Goal: Ask a question

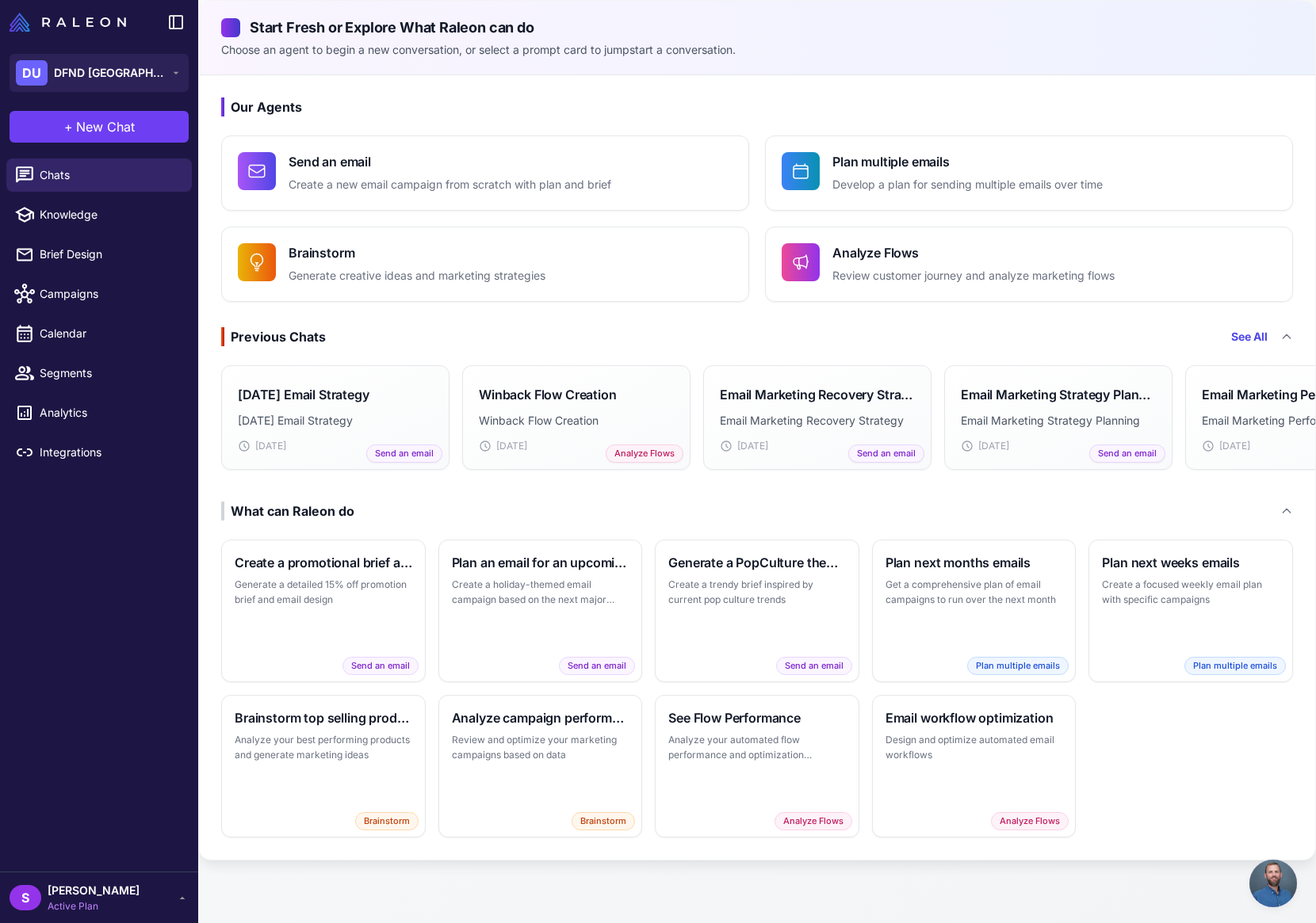
scroll to position [1019, 0]
click at [528, 741] on p "Review and optimize your marketing campaigns based on data" at bounding box center [541, 746] width 178 height 31
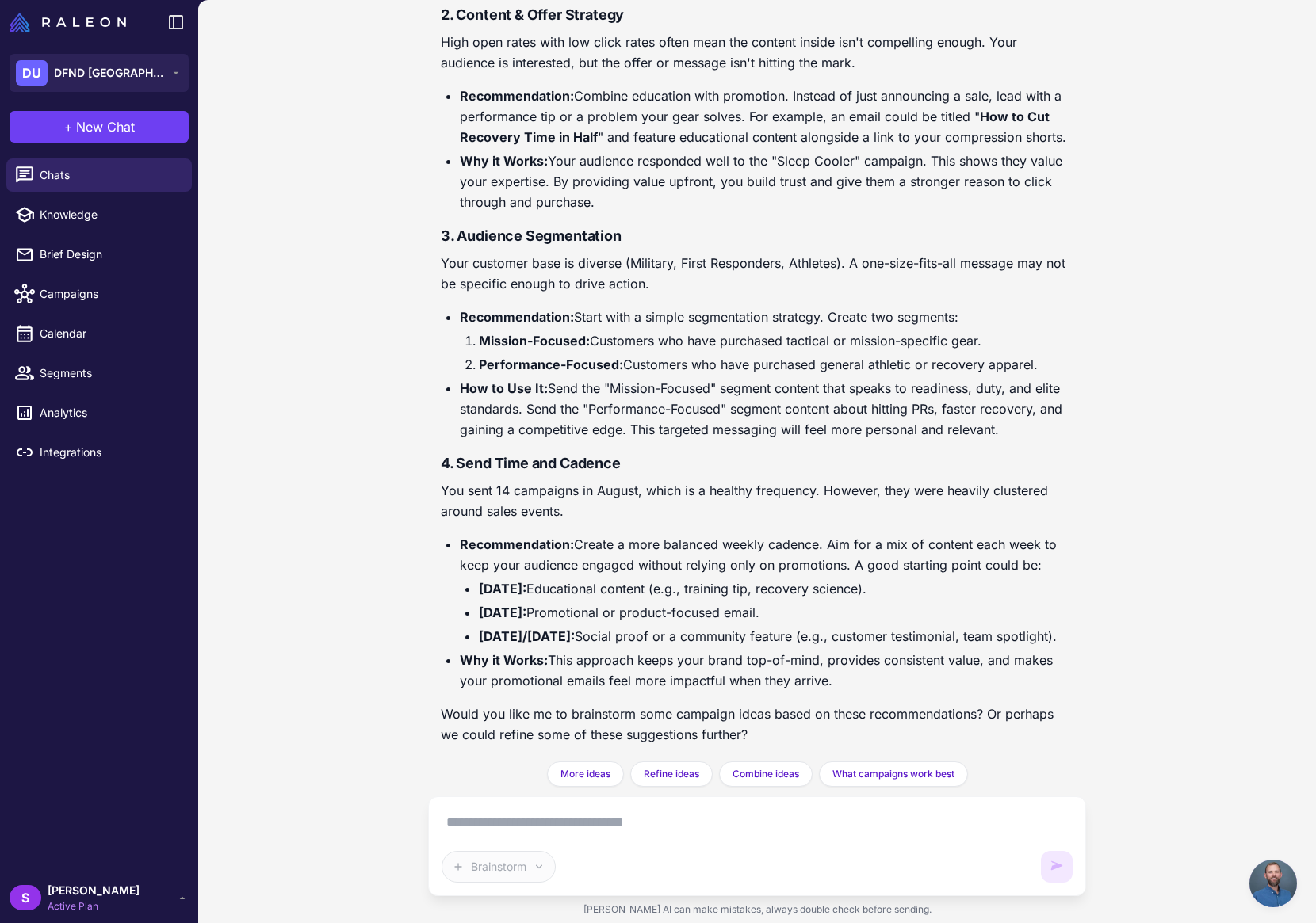
scroll to position [944, 0]
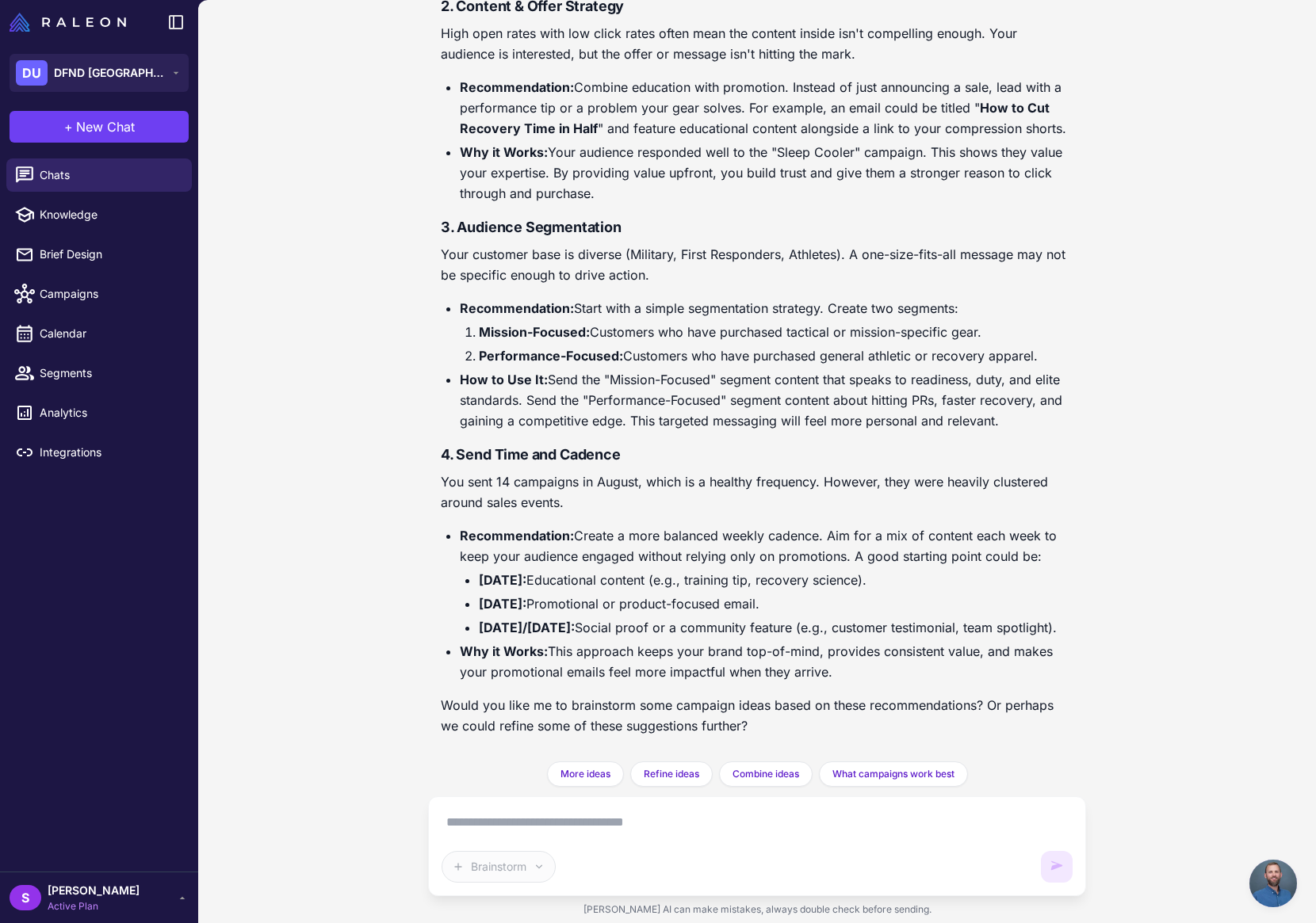
click at [1163, 681] on div "Analyze my recent email campaign performance and suggest improvements. Look at …" at bounding box center [757, 461] width 1118 height 923
click at [92, 127] on span "New Chat" at bounding box center [106, 126] width 59 height 19
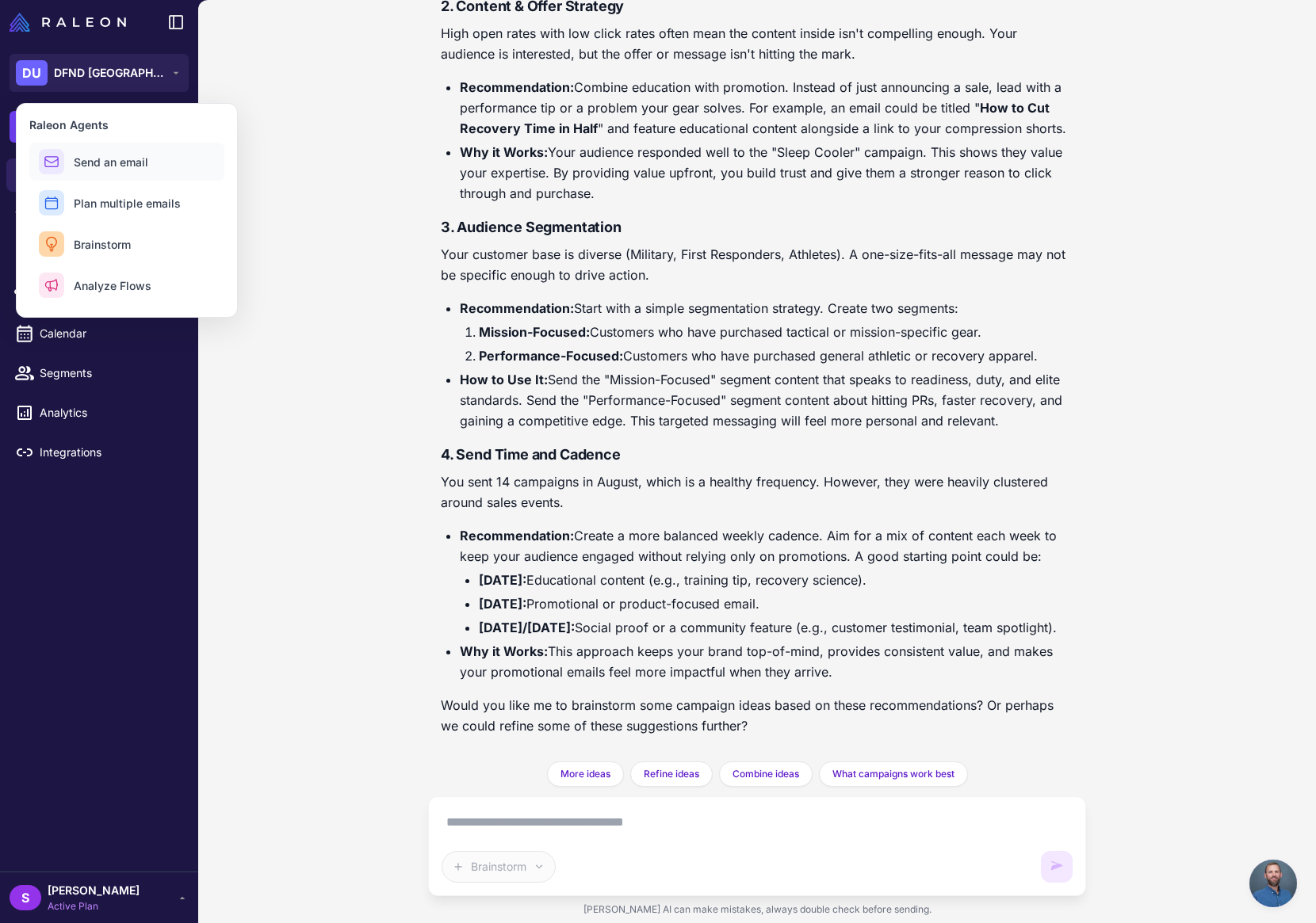
click at [103, 162] on span "Send an email" at bounding box center [111, 162] width 75 height 16
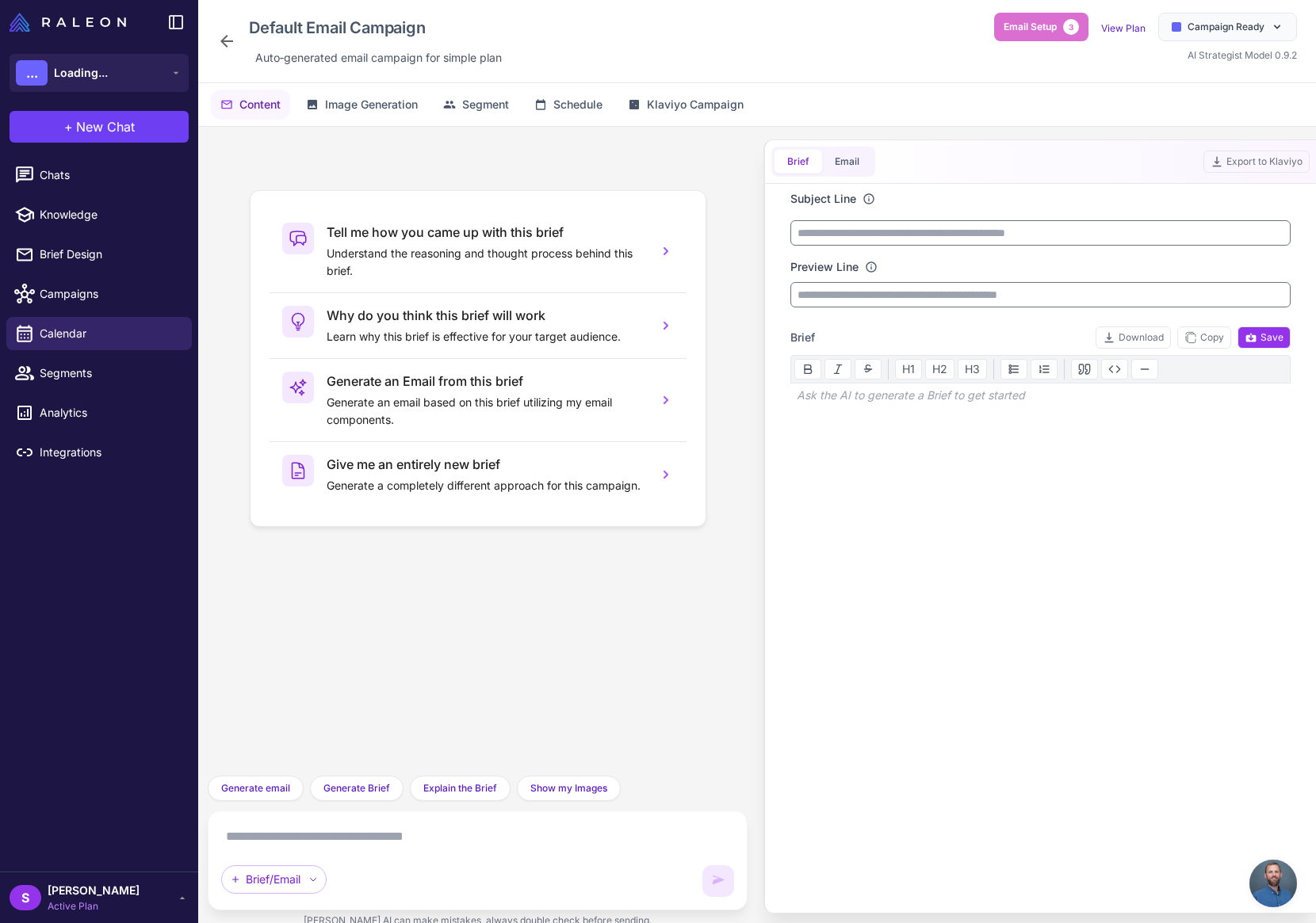
scroll to position [1019, 0]
click at [311, 876] on icon at bounding box center [313, 880] width 10 height 10
click at [527, 855] on div "Brief/Email Brief/Email" at bounding box center [478, 860] width 513 height 73
click at [226, 42] on icon at bounding box center [226, 41] width 19 height 19
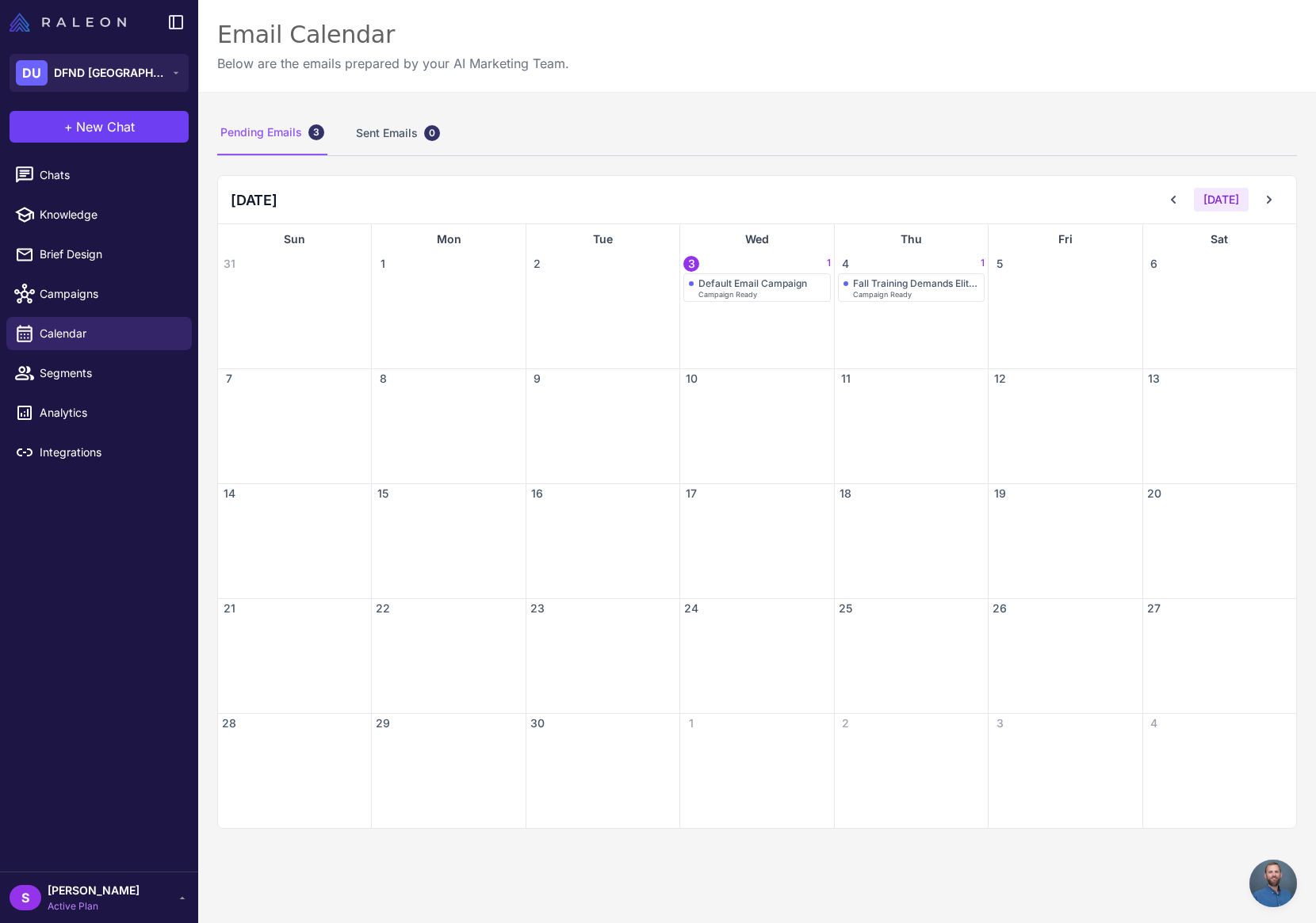
click at [61, 21] on img at bounding box center [68, 21] width 116 height 19
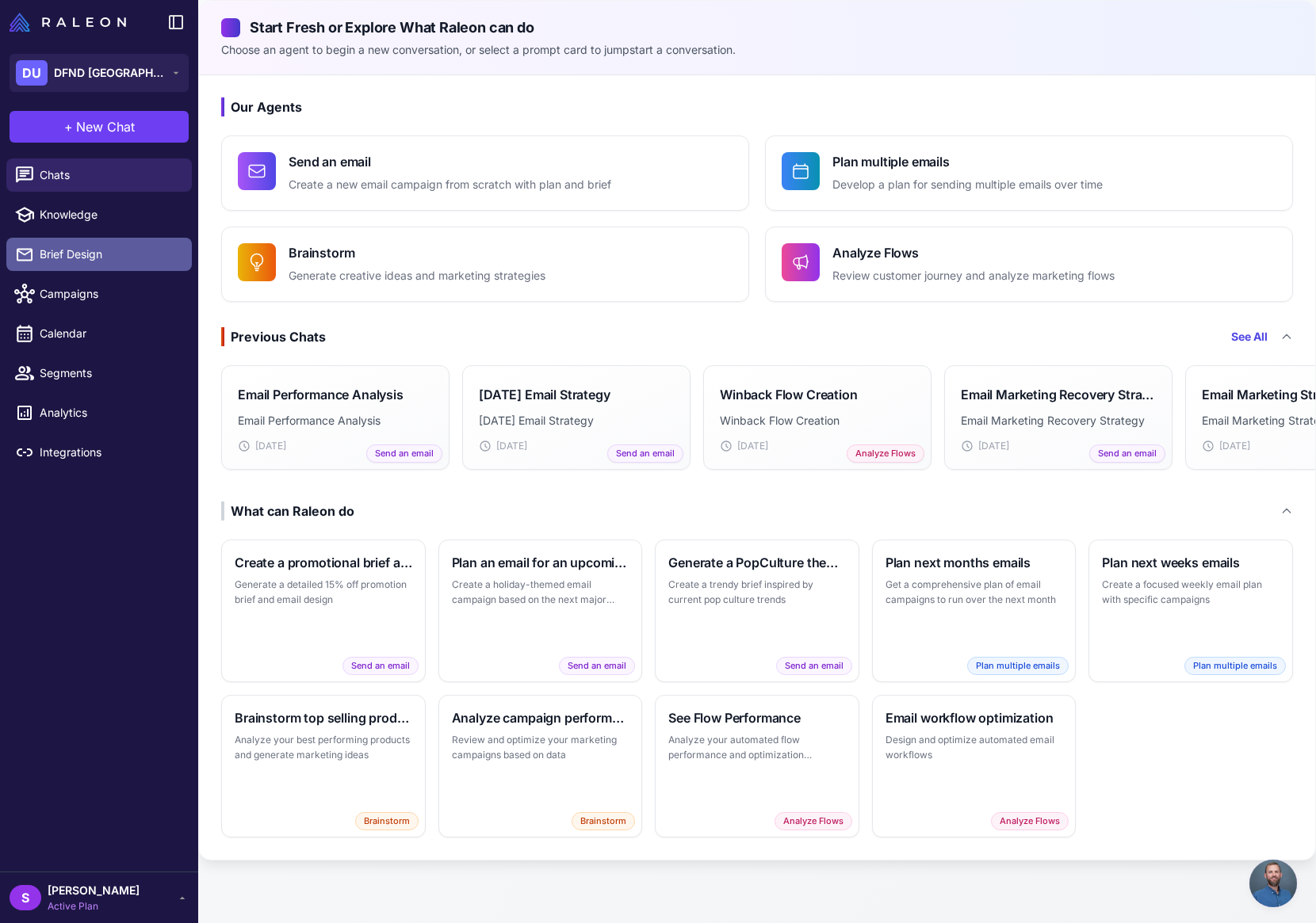
click at [82, 246] on span "Brief Design" at bounding box center [109, 254] width 139 height 17
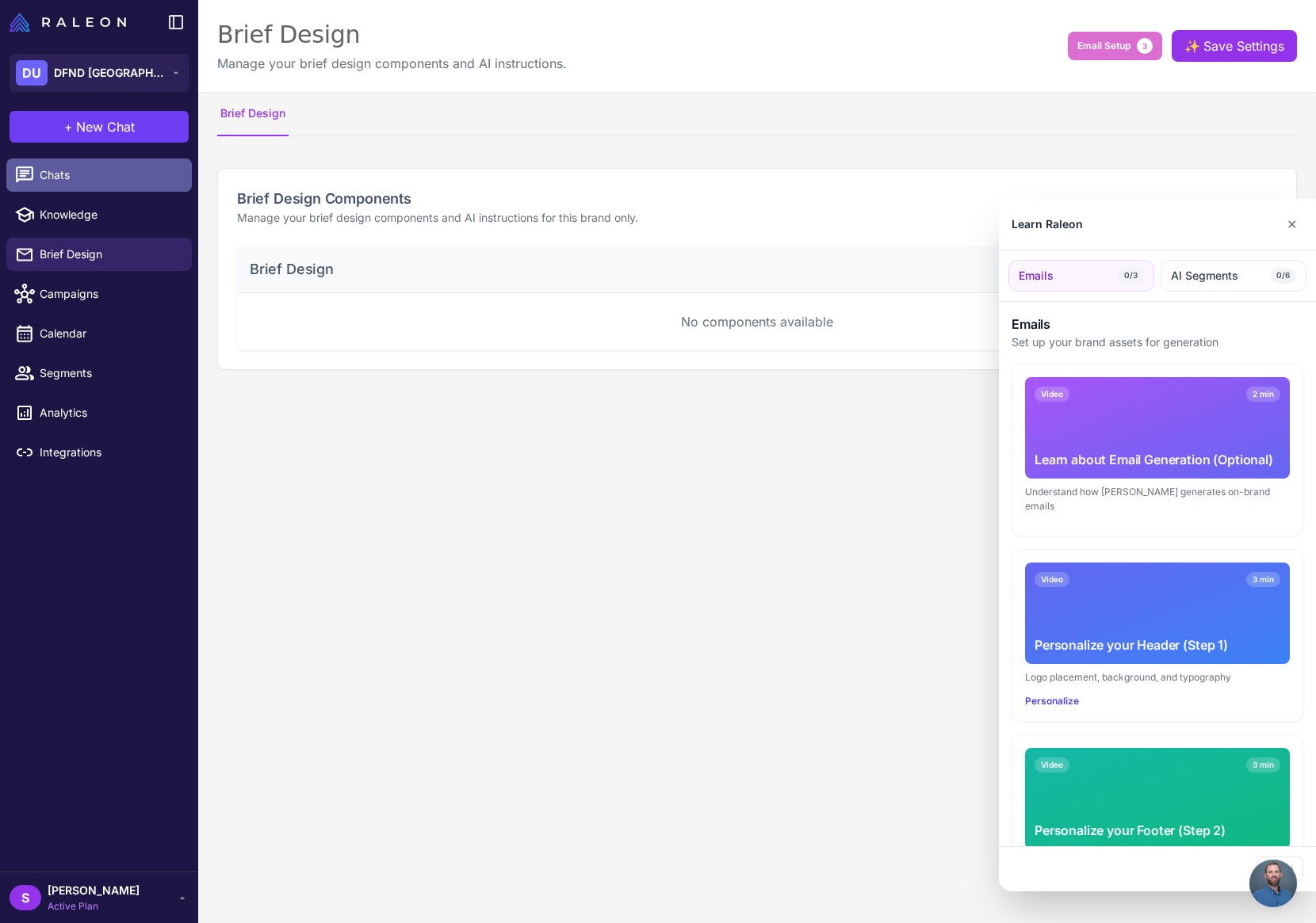
click at [61, 175] on div at bounding box center [658, 461] width 1316 height 923
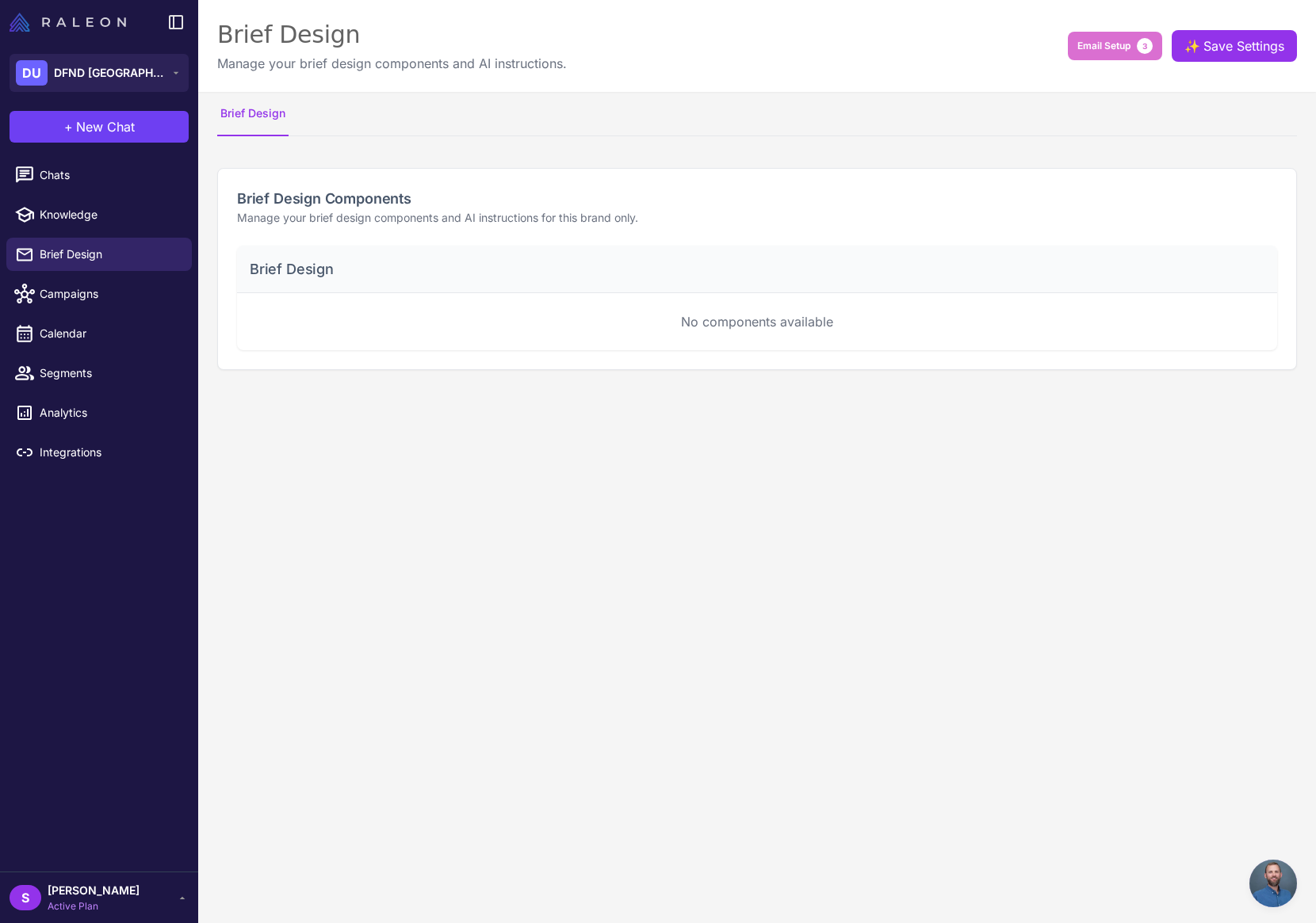
click at [23, 25] on img at bounding box center [68, 21] width 116 height 19
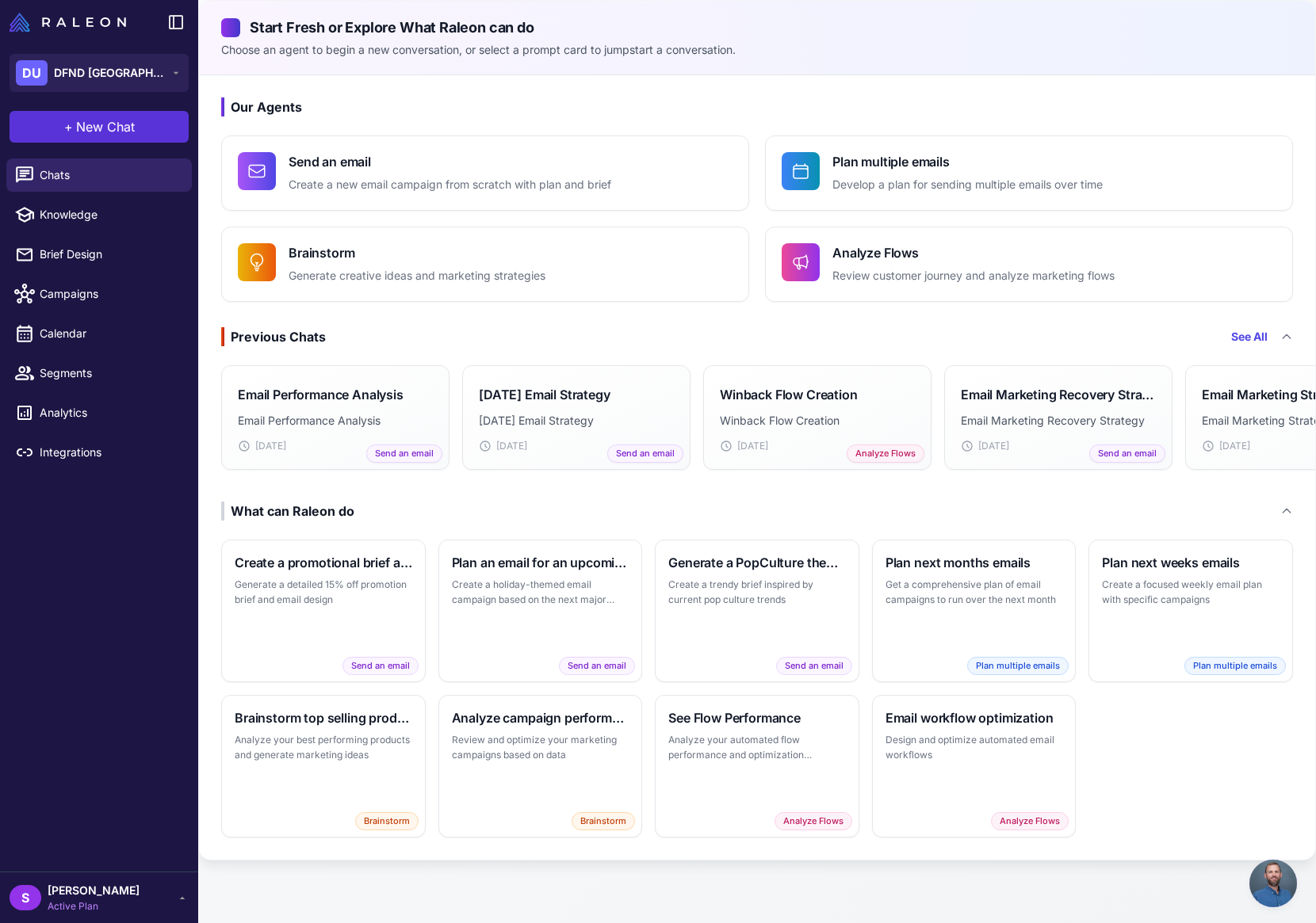
click at [106, 130] on span "New Chat" at bounding box center [106, 126] width 59 height 19
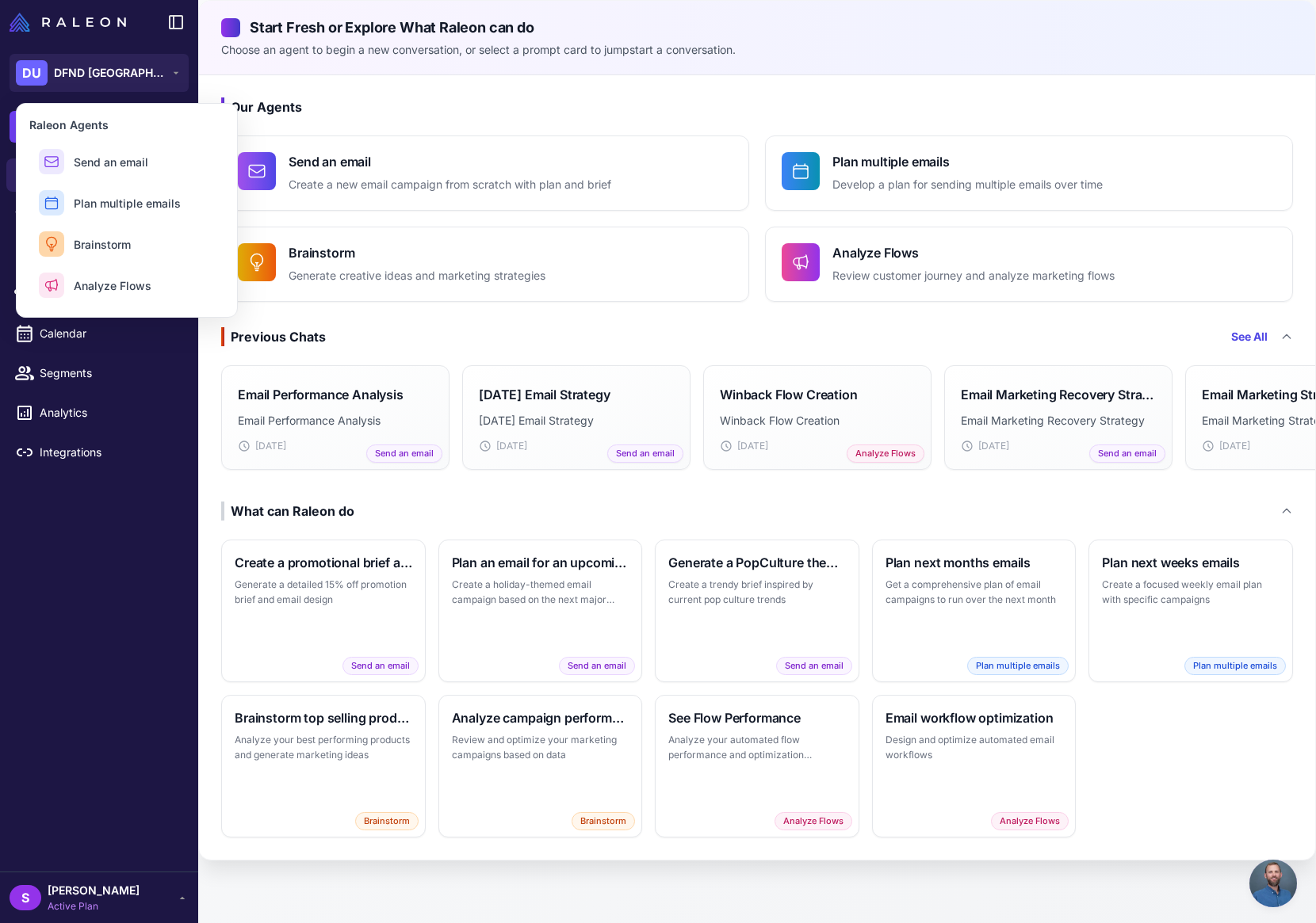
click at [571, 104] on h3 "Our Agents" at bounding box center [757, 106] width 1072 height 19
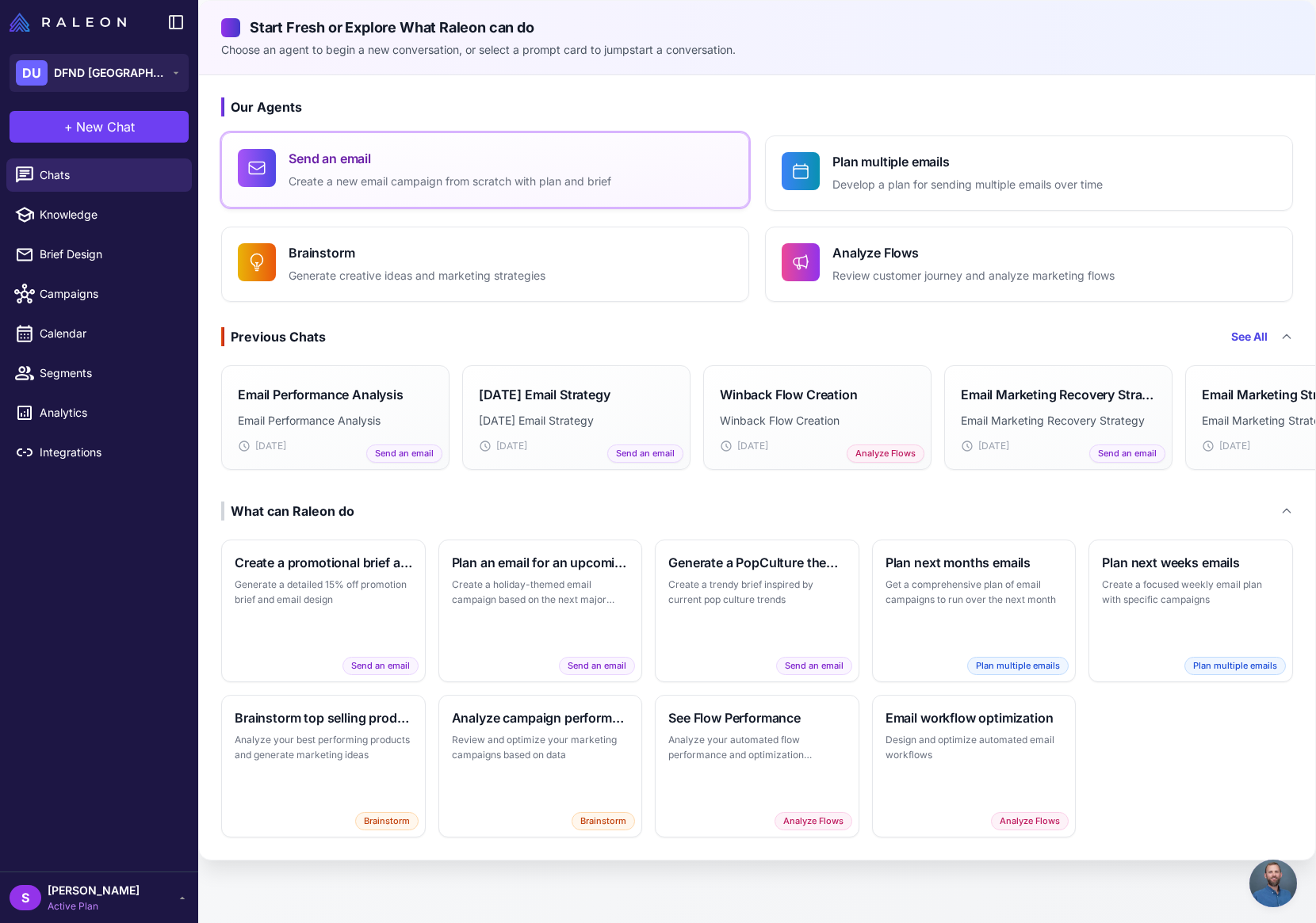
click at [415, 166] on h4 "Send an email" at bounding box center [450, 158] width 323 height 19
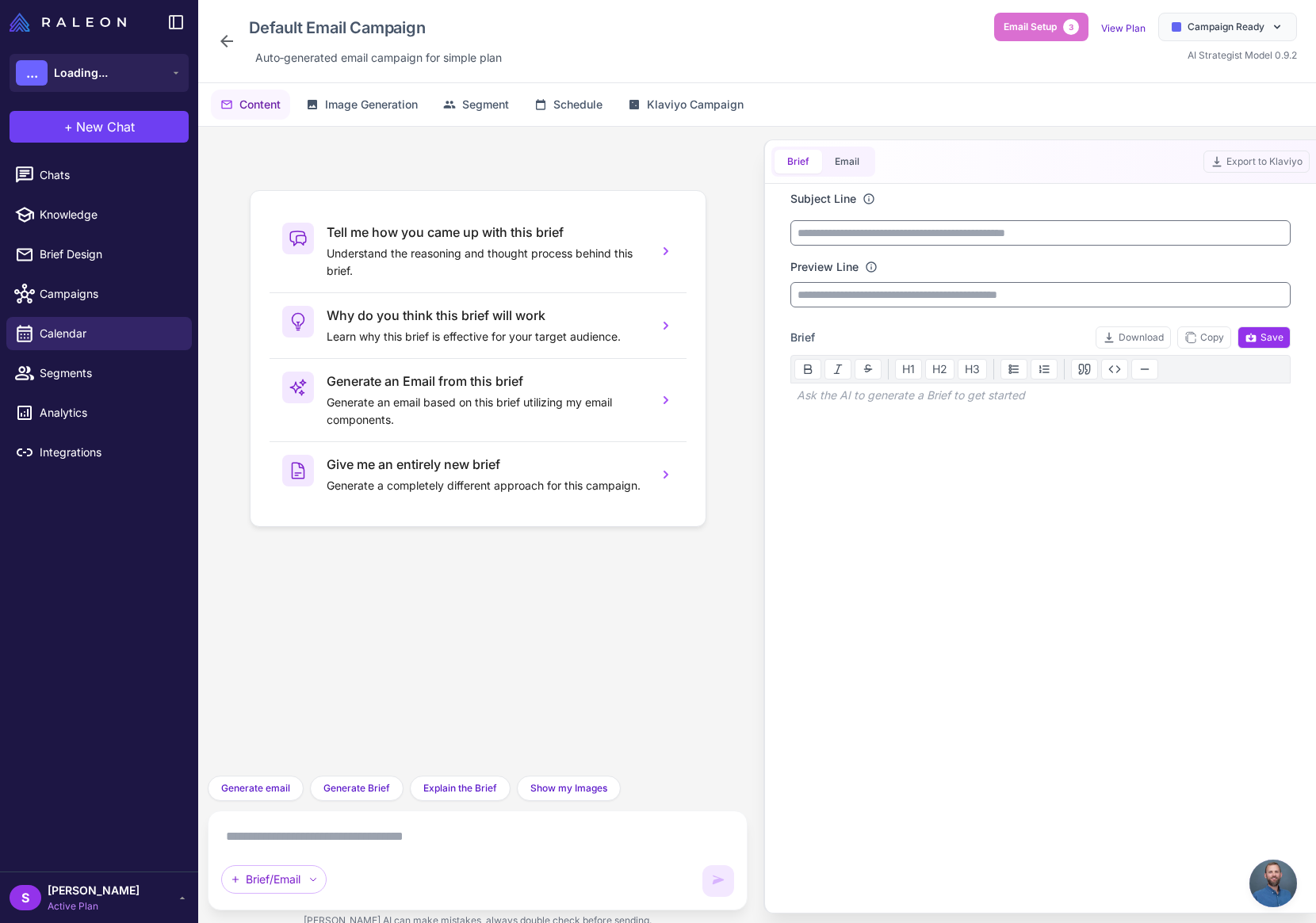
scroll to position [1019, 0]
click at [1038, 25] on span "Email Setup" at bounding box center [1030, 26] width 53 height 14
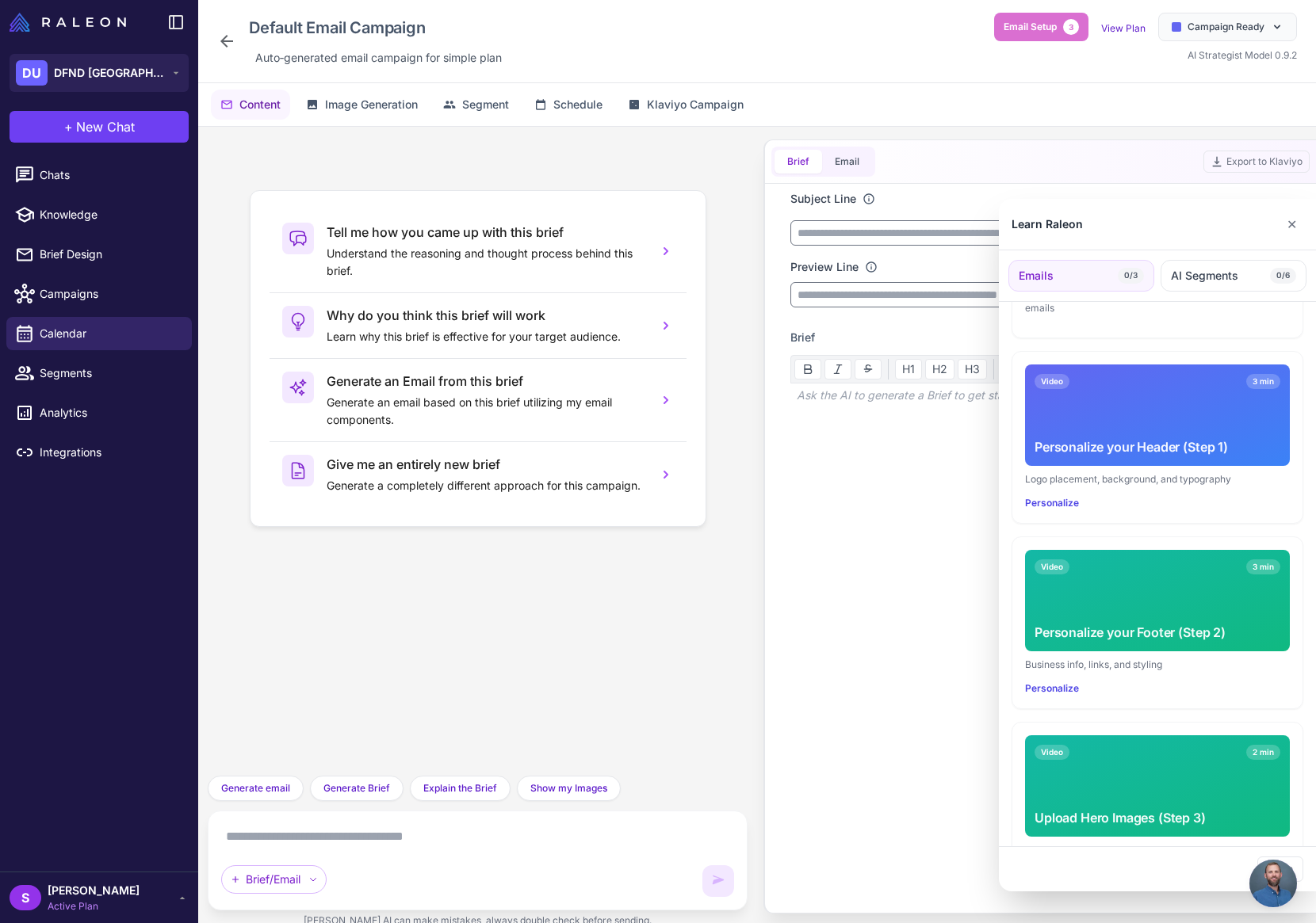
scroll to position [245, 0]
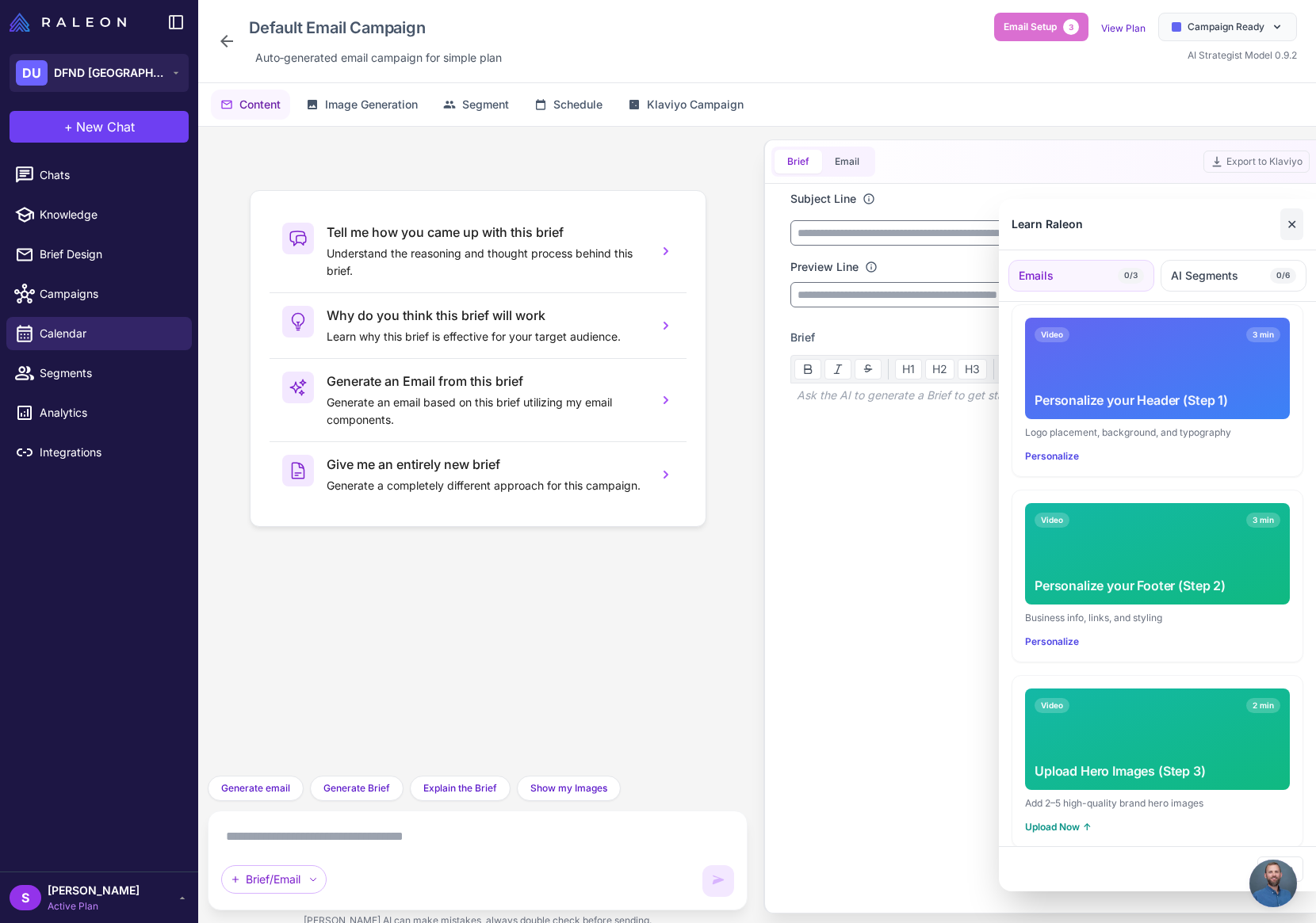
click at [1297, 223] on button "✕" at bounding box center [1292, 224] width 23 height 32
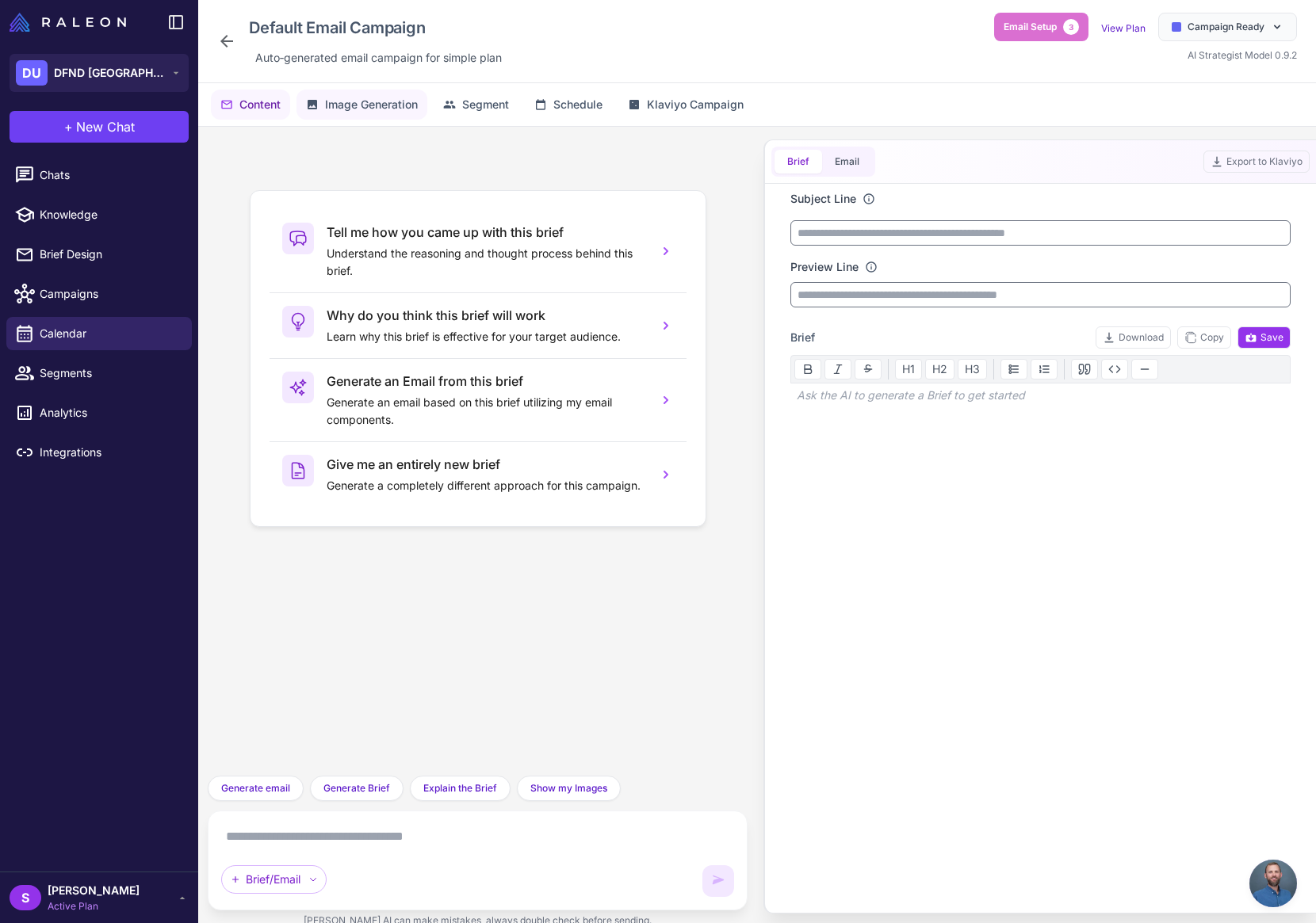
click at [377, 99] on span "Image Generation" at bounding box center [371, 104] width 93 height 17
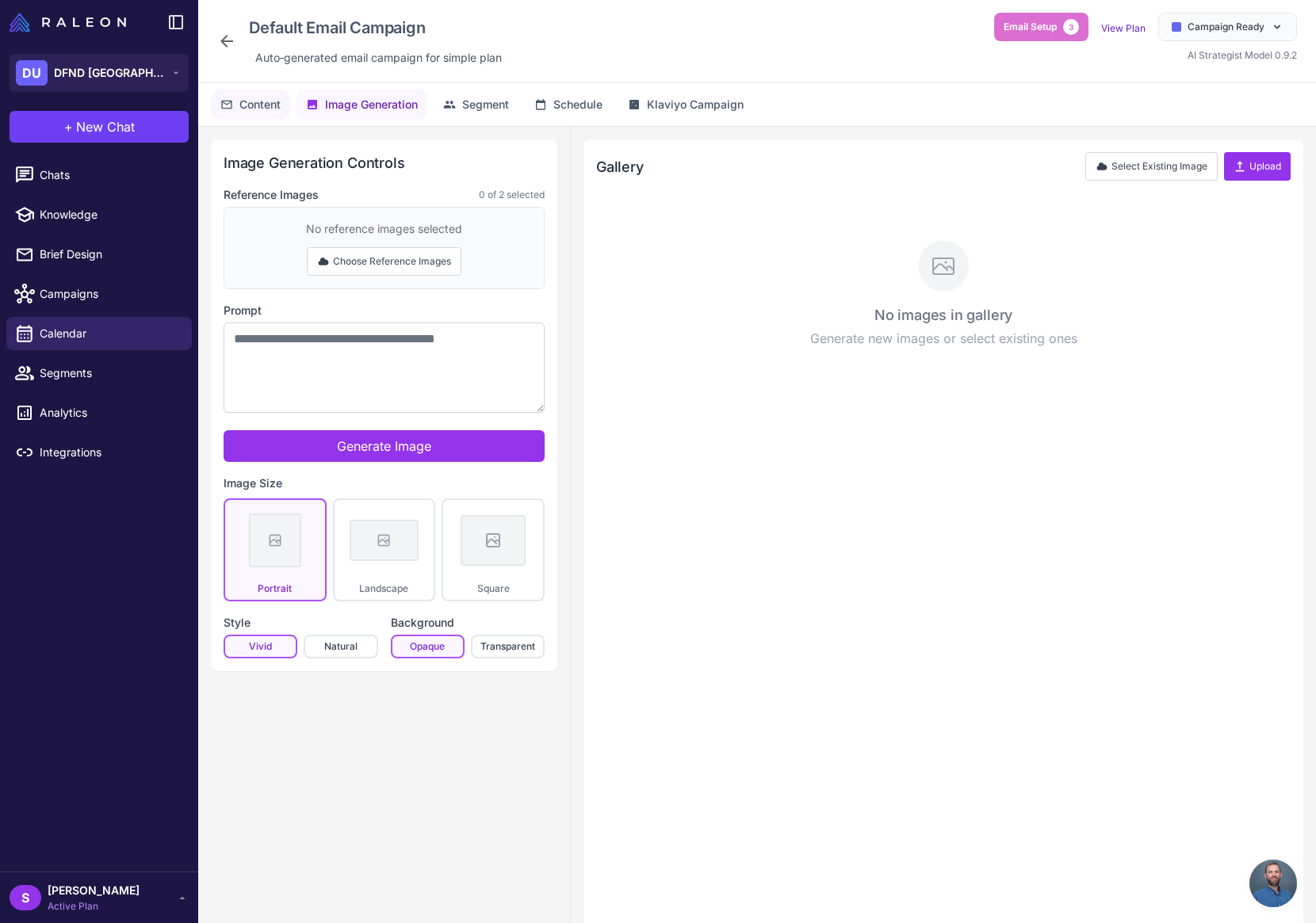
click at [263, 115] on button "Content" at bounding box center [250, 104] width 79 height 30
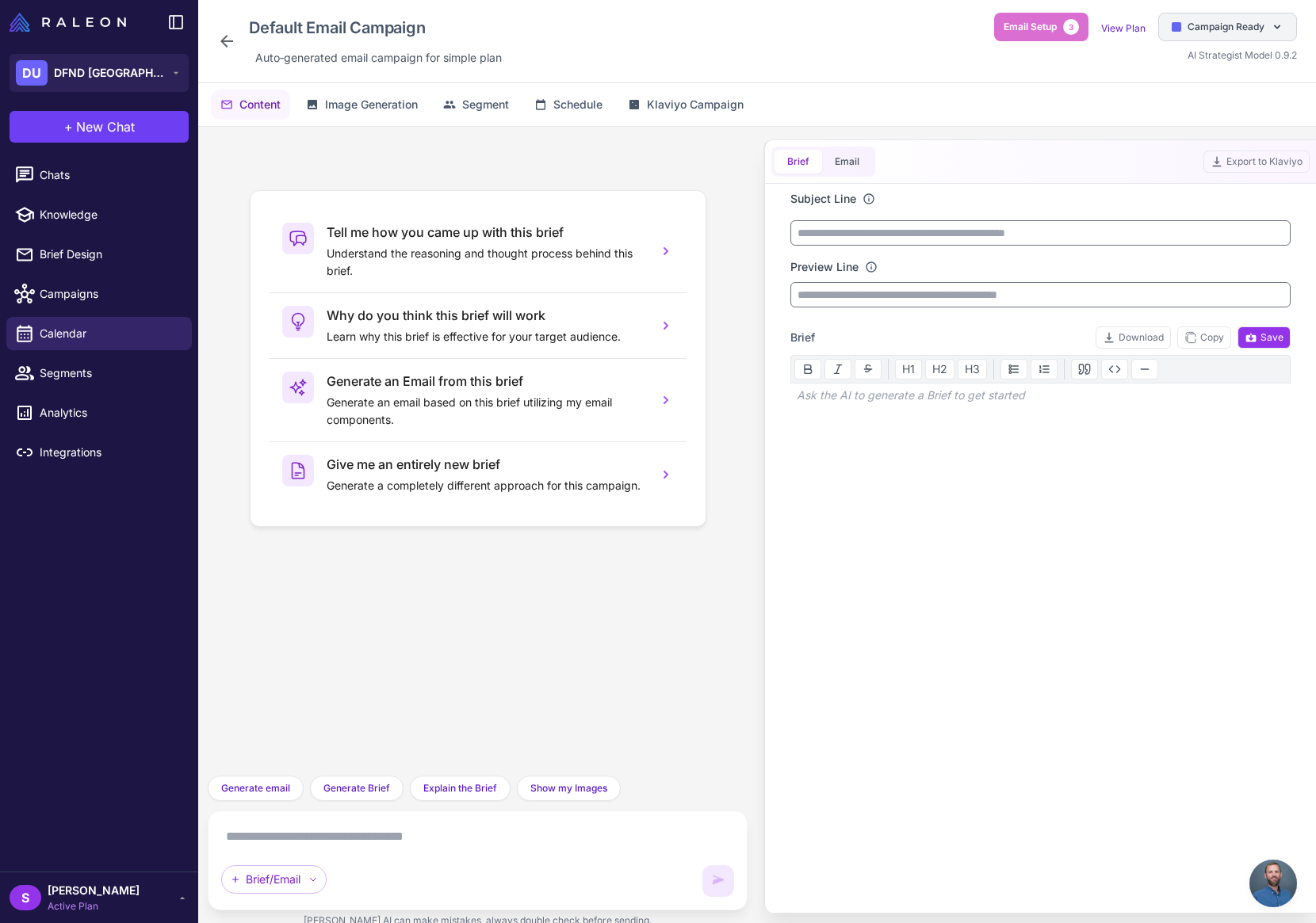
click at [1287, 25] on div "Campaign Ready" at bounding box center [1228, 26] width 138 height 29
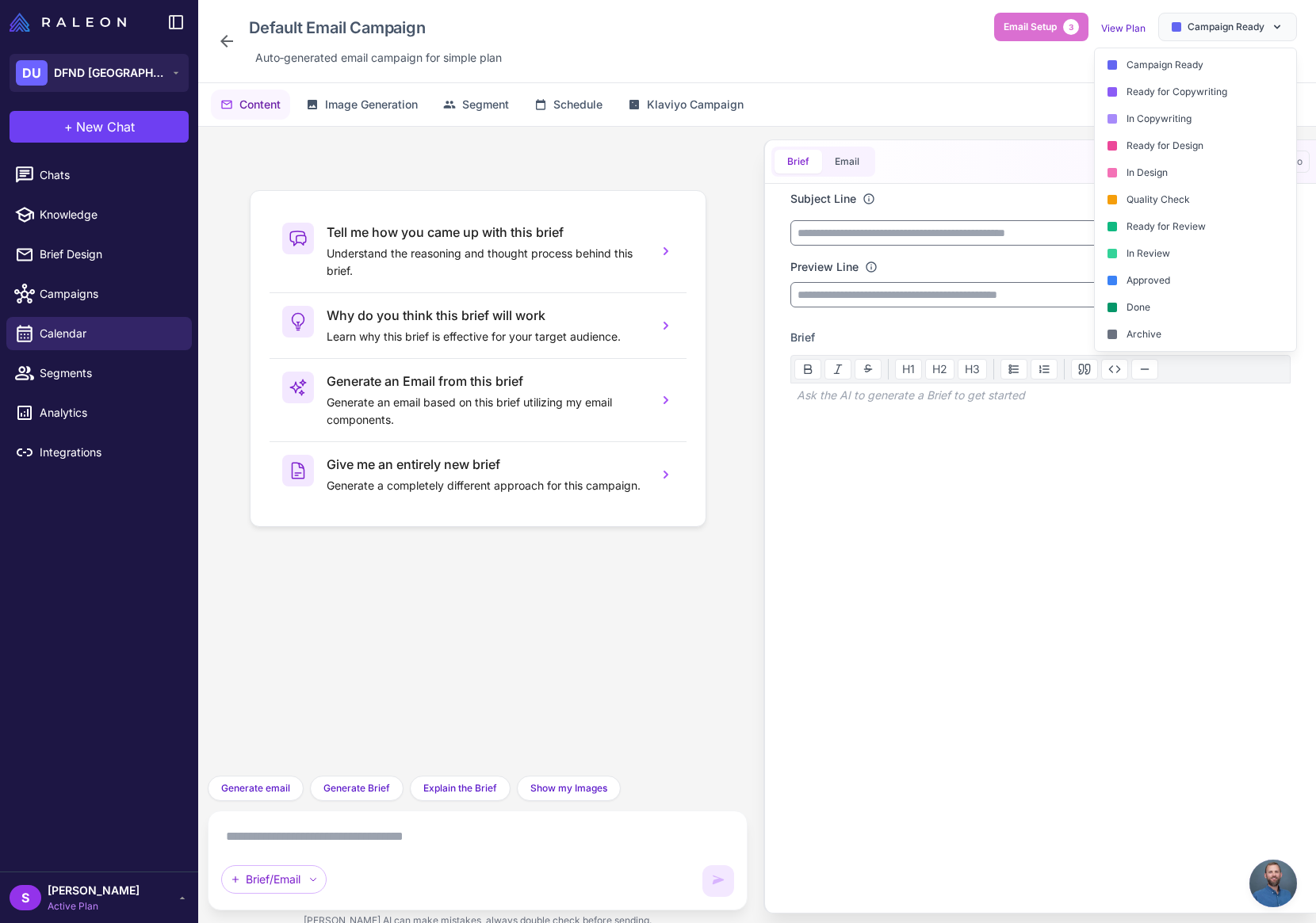
click at [229, 41] on icon at bounding box center [226, 41] width 12 height 12
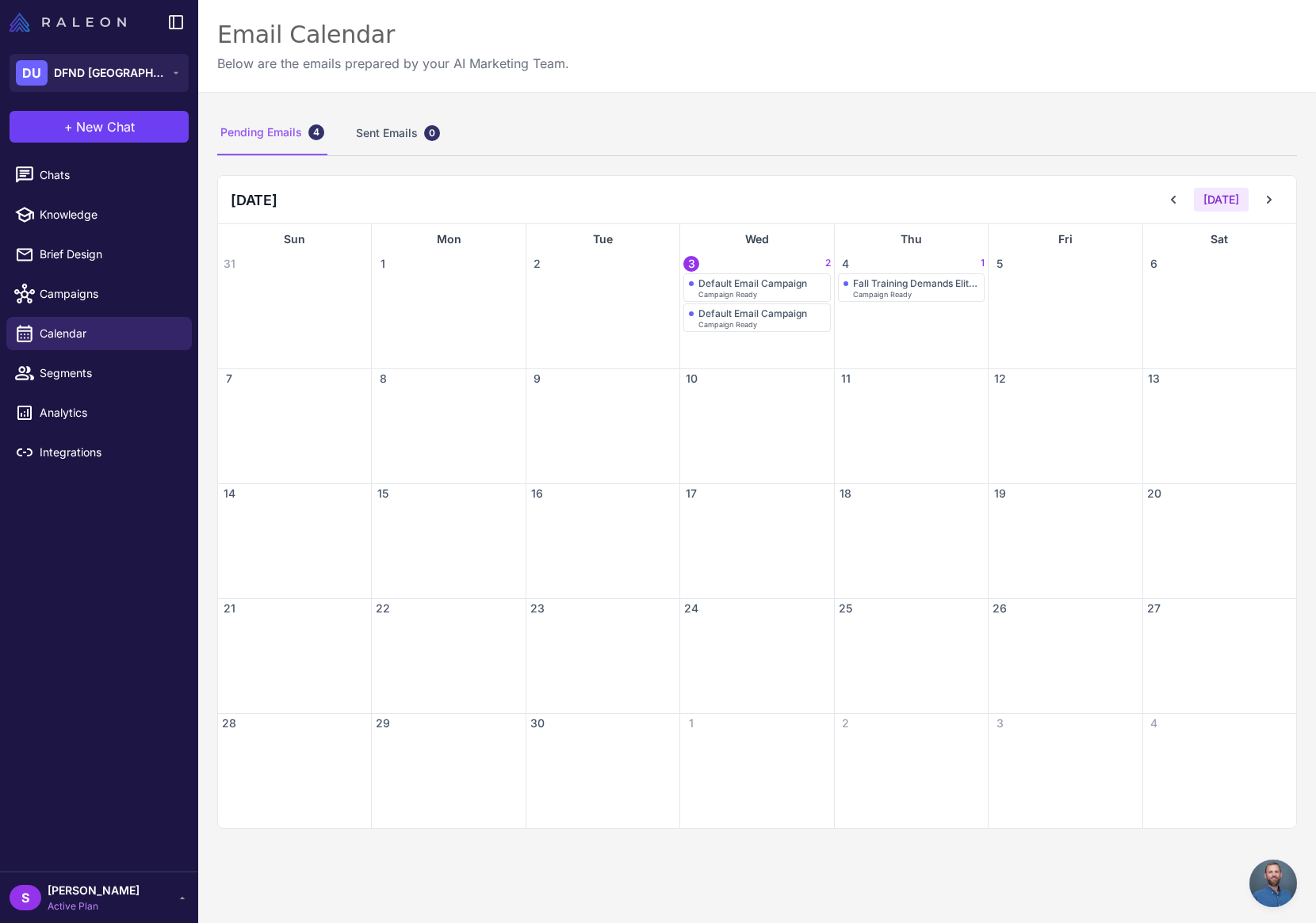
click at [52, 21] on img at bounding box center [68, 21] width 116 height 19
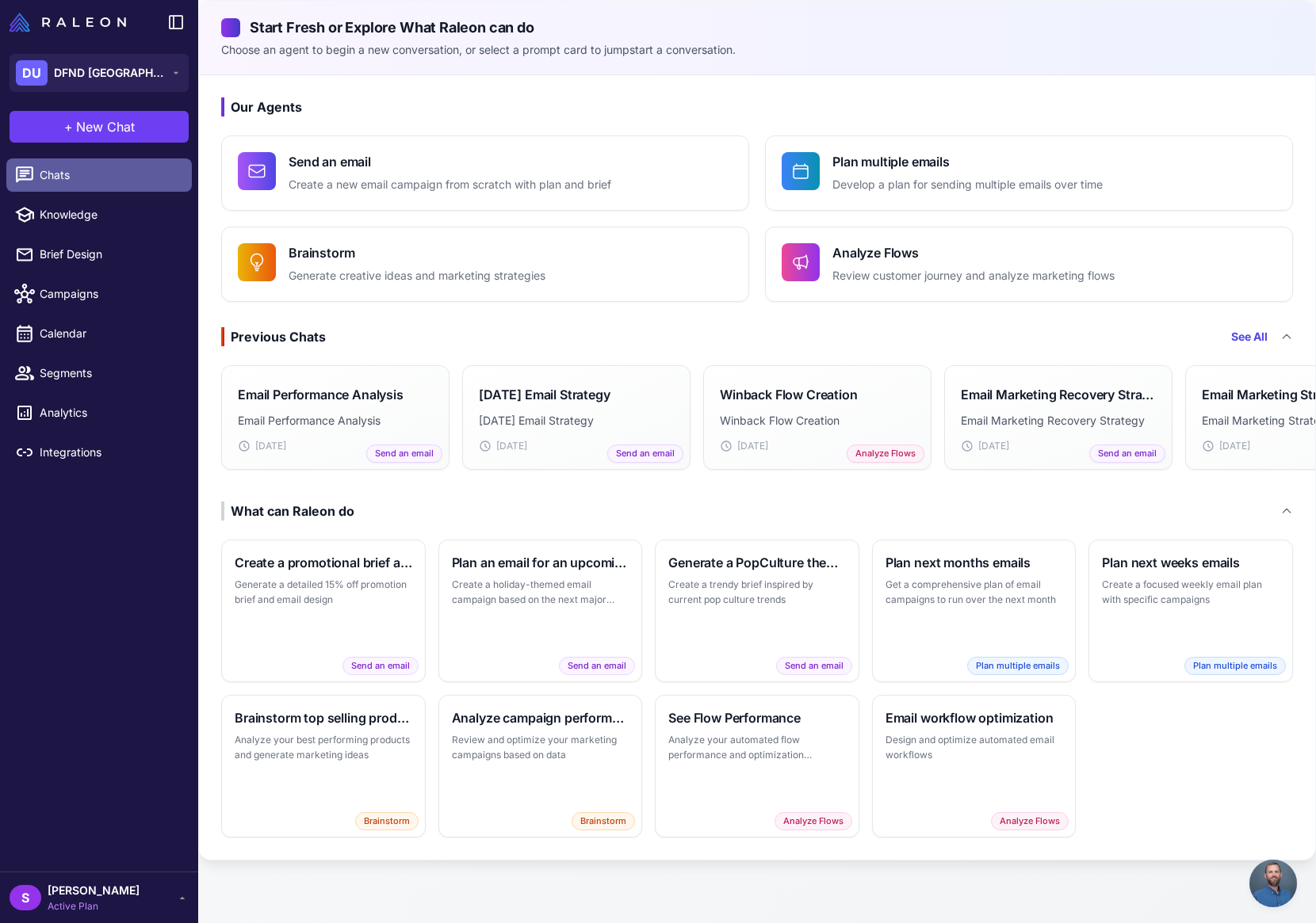
click at [50, 174] on span "Chats" at bounding box center [109, 174] width 139 height 17
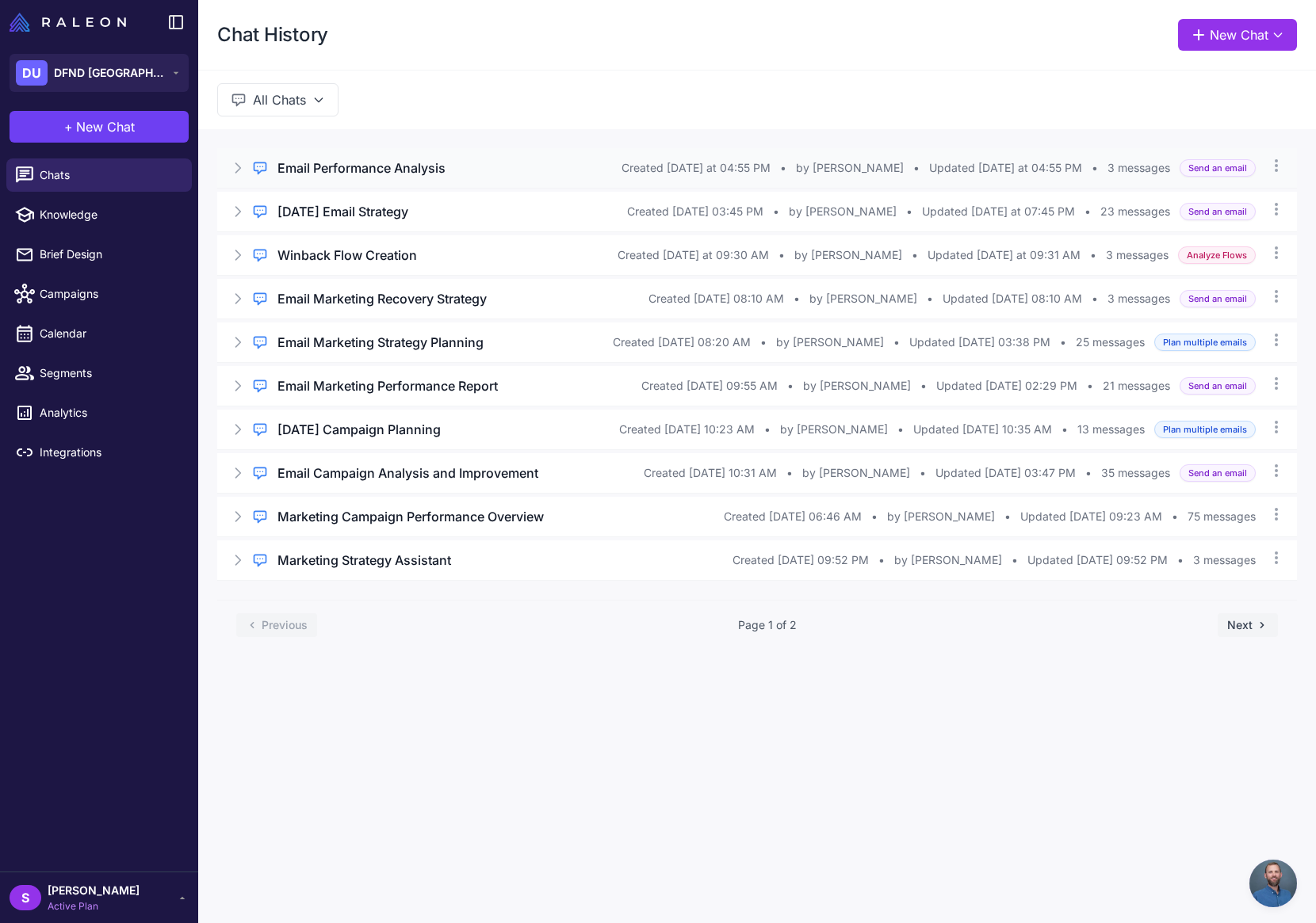
click at [353, 161] on h3 "Email Performance Analysis" at bounding box center [361, 168] width 168 height 19
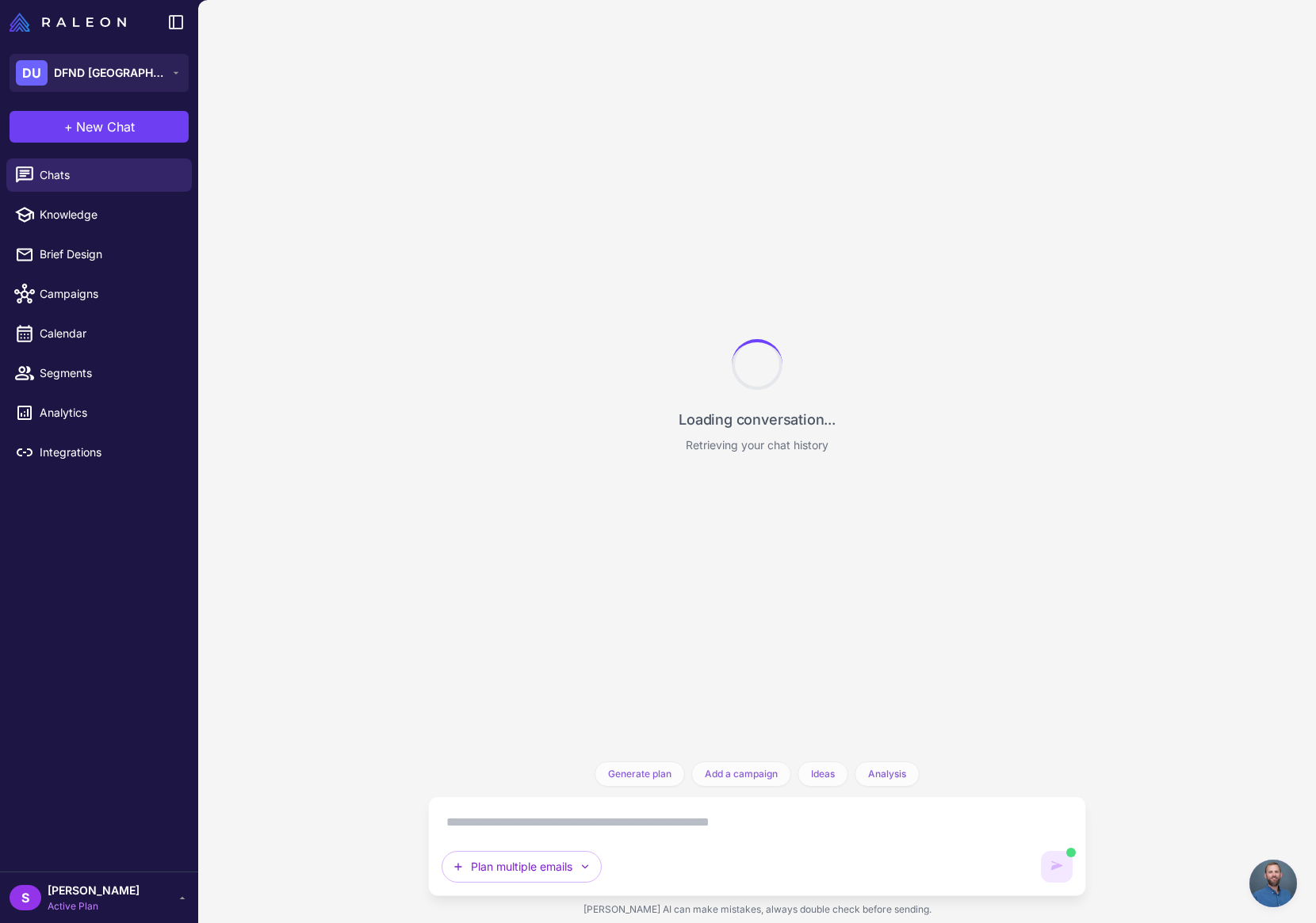
scroll to position [1013, 0]
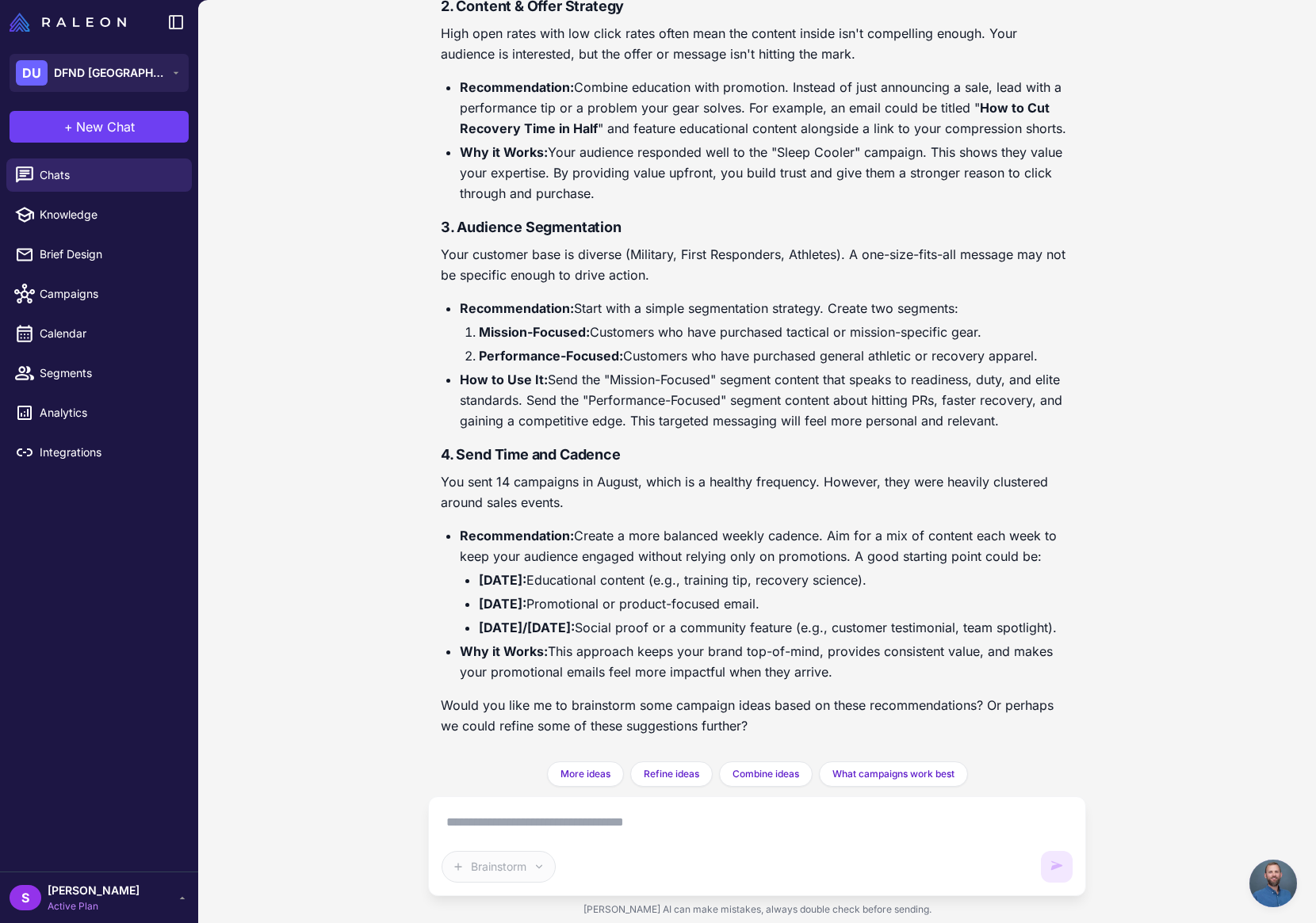
click at [480, 820] on textarea at bounding box center [757, 822] width 631 height 25
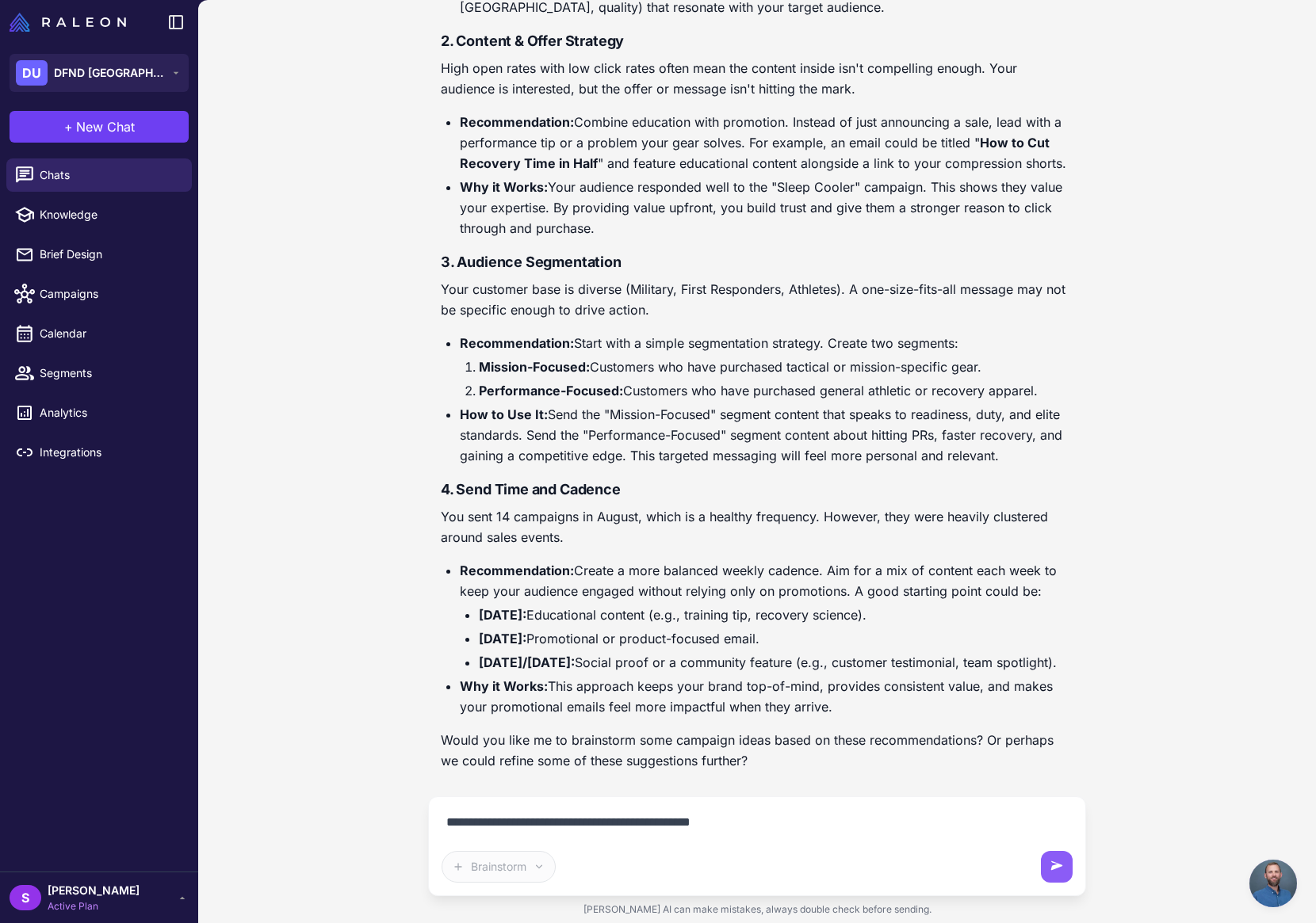
type textarea "**********"
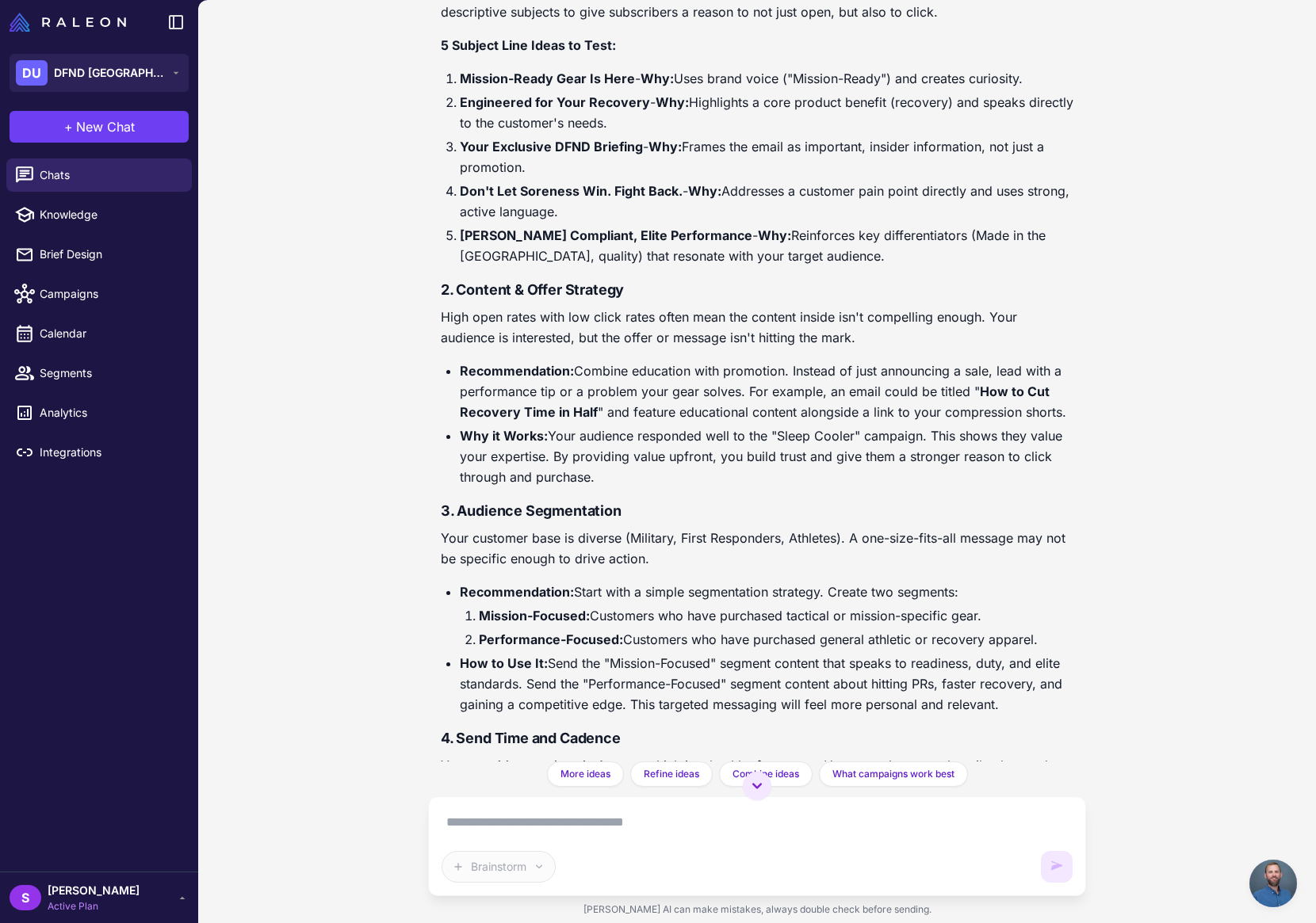
scroll to position [292, 0]
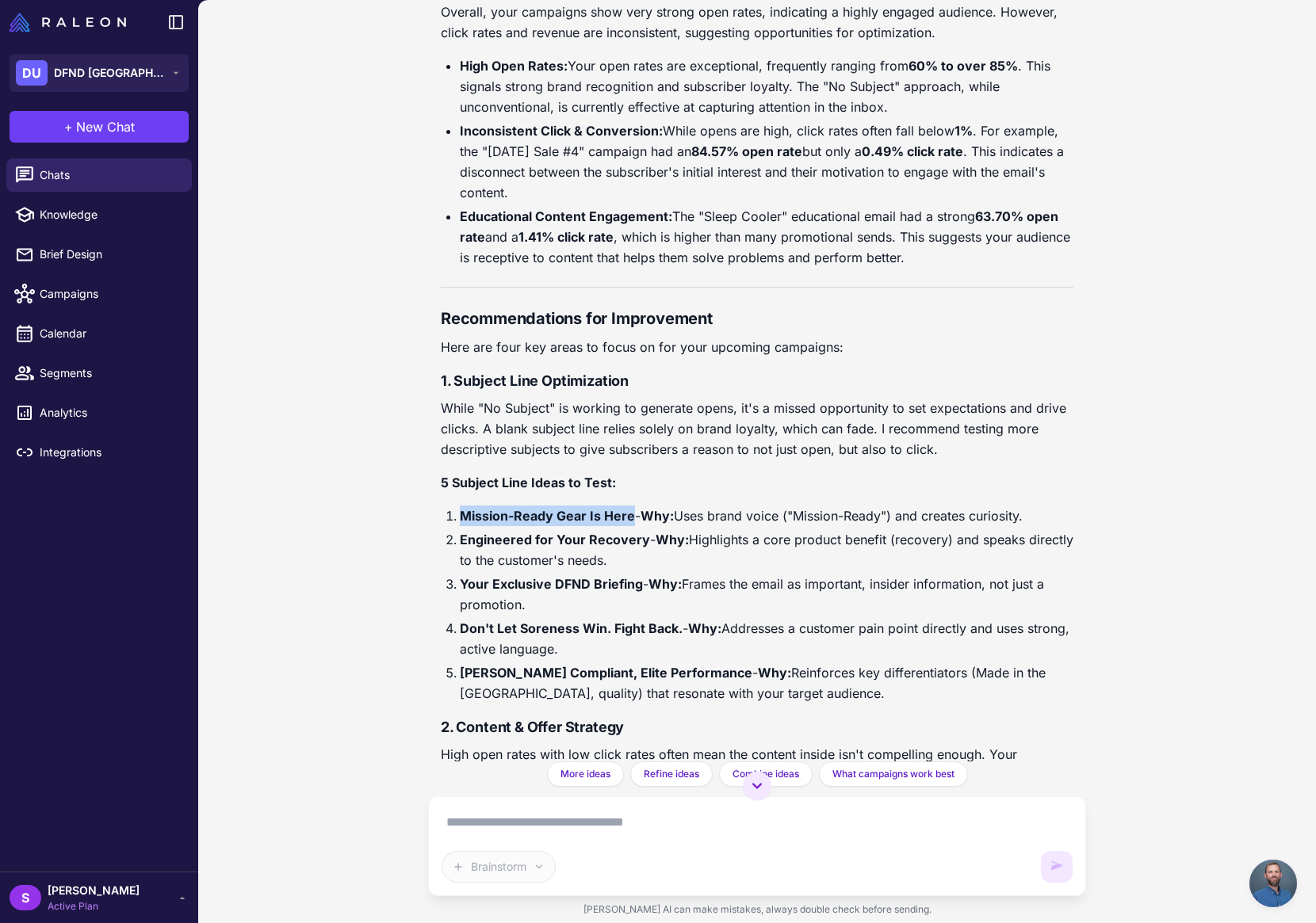
drag, startPoint x: 461, startPoint y: 516, endPoint x: 630, endPoint y: 514, distance: 169.0
click at [630, 514] on strong "Mission-Ready Gear Is Here" at bounding box center [547, 515] width 175 height 16
copy strong "Mission-Ready Gear Is Here"
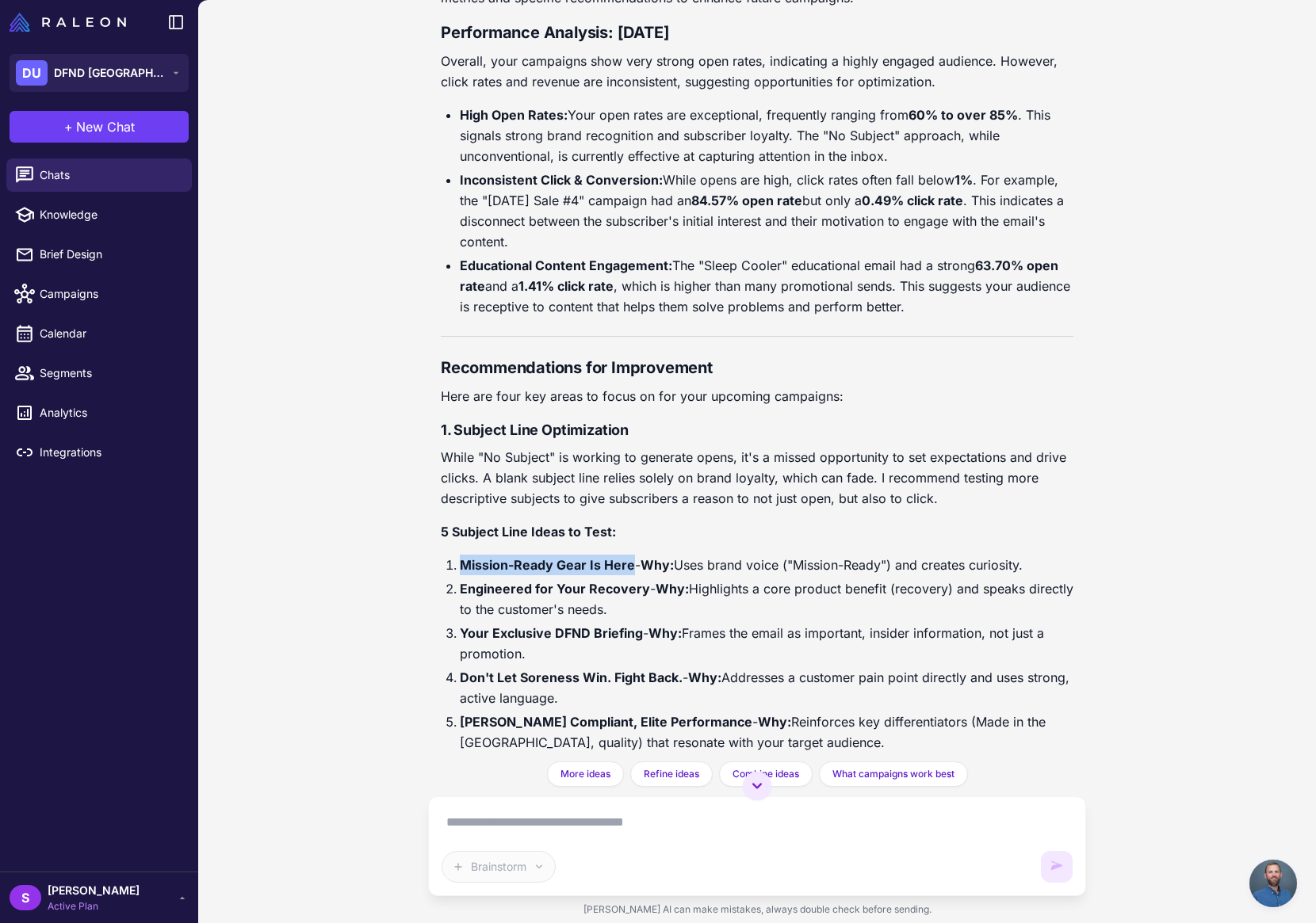
scroll to position [296, 0]
